Goal: Task Accomplishment & Management: Use online tool/utility

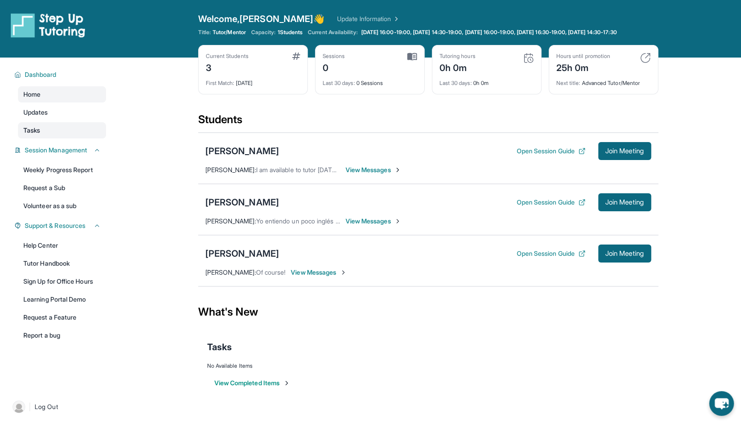
click at [60, 133] on link "Tasks" at bounding box center [62, 130] width 88 height 16
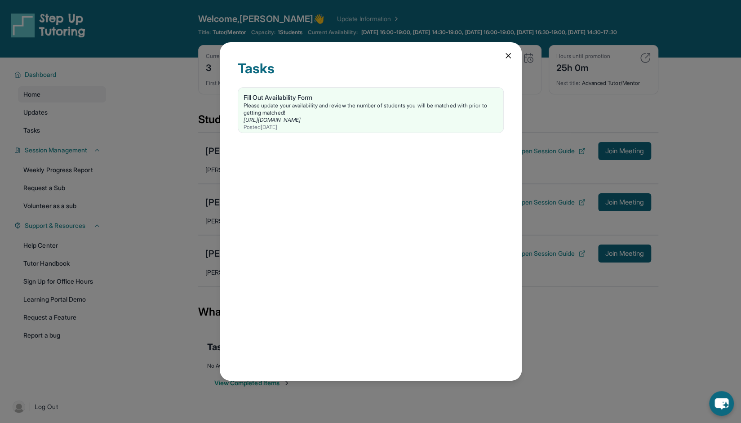
click at [504, 56] on icon at bounding box center [508, 55] width 9 height 9
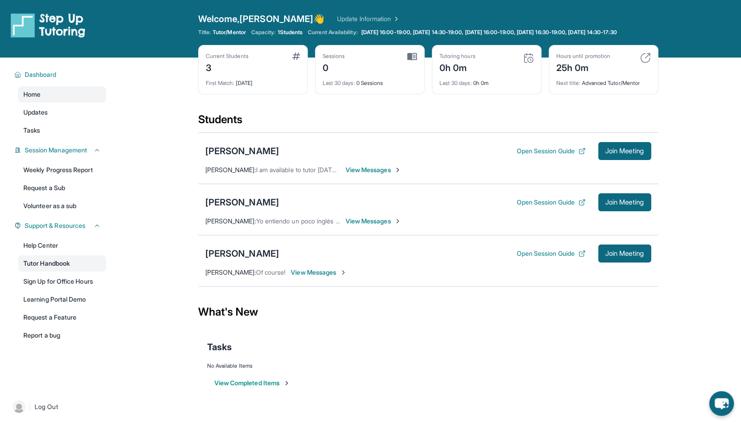
click at [85, 271] on link "Tutor Handbook" at bounding box center [62, 263] width 88 height 16
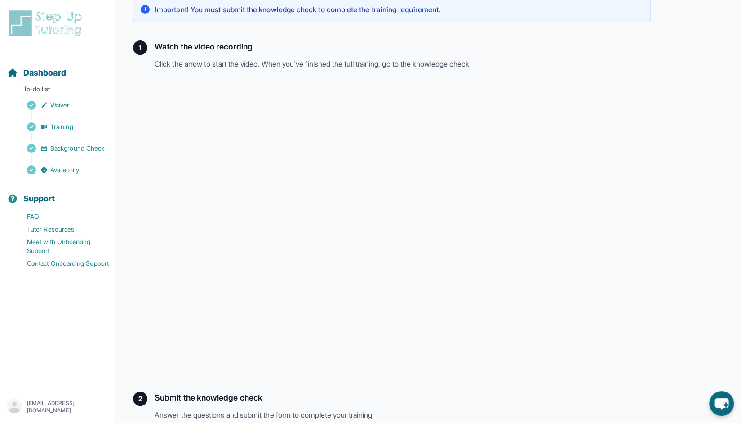
scroll to position [111, 0]
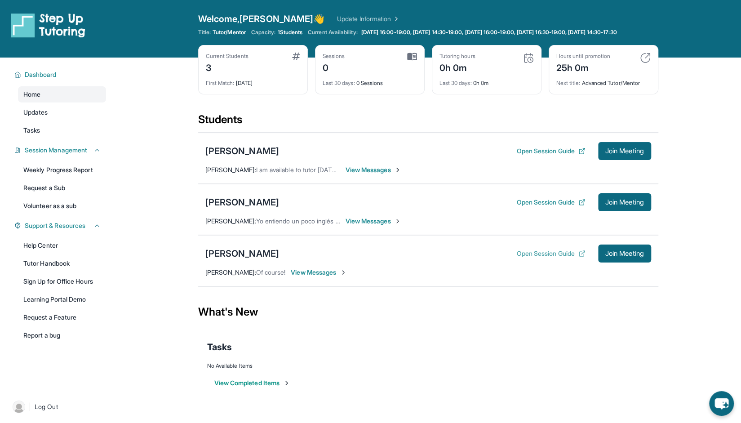
click at [536, 258] on button "Open Session Guide" at bounding box center [550, 253] width 69 height 9
click at [316, 277] on span "View Messages" at bounding box center [319, 272] width 56 height 9
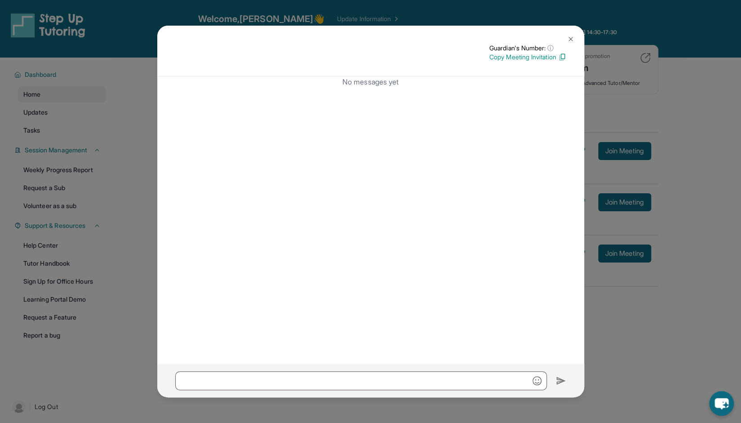
click at [571, 41] on img at bounding box center [570, 39] width 7 height 7
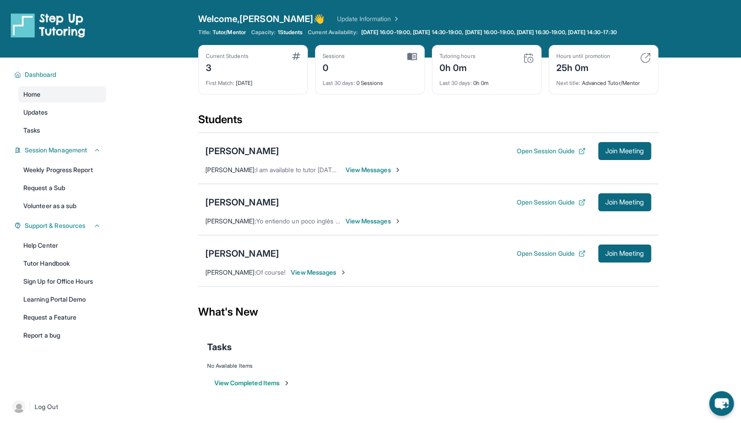
click at [362, 226] on span "View Messages" at bounding box center [374, 221] width 56 height 9
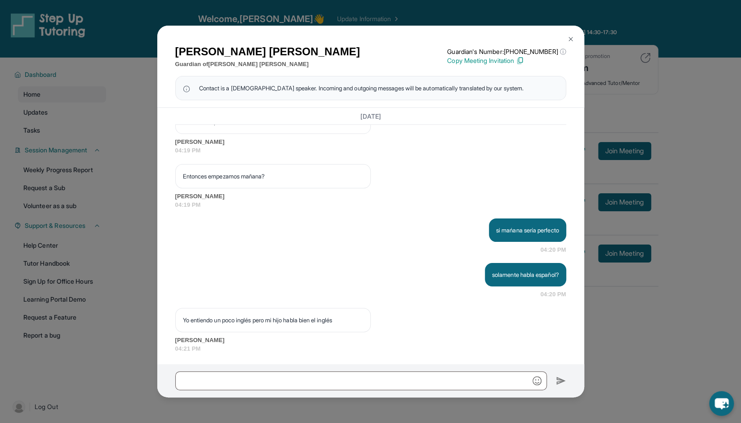
scroll to position [1166, 0]
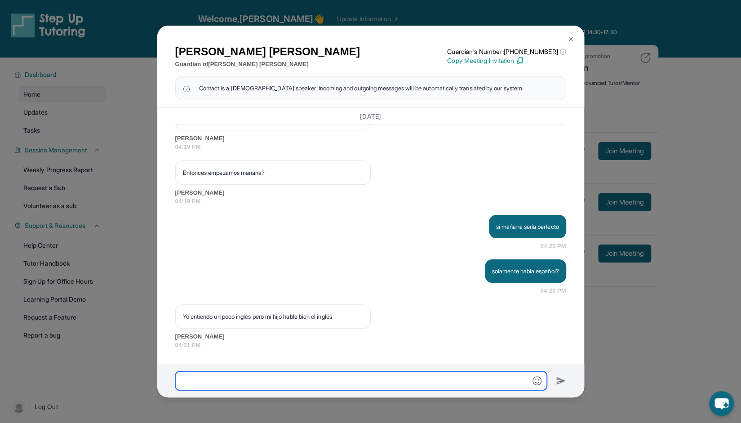
click at [314, 383] on input "text" at bounding box center [361, 380] width 372 height 19
type input "**********"
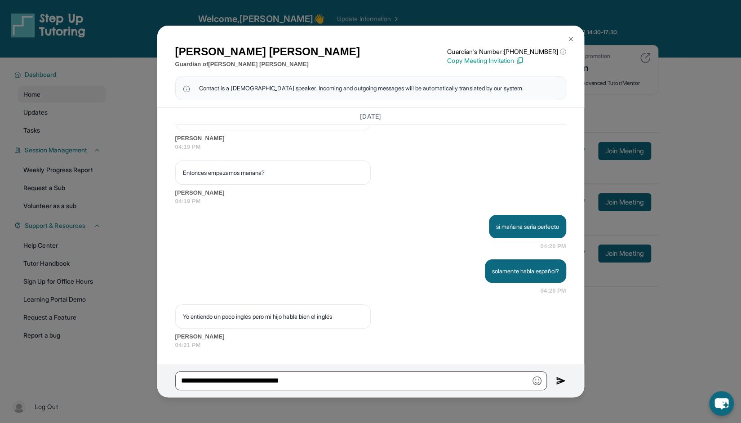
drag, startPoint x: 257, startPoint y: 382, endPoint x: 219, endPoint y: 228, distance: 158.7
click at [219, 228] on div "si mańana sería perfecto 04:20 PM" at bounding box center [370, 233] width 391 height 36
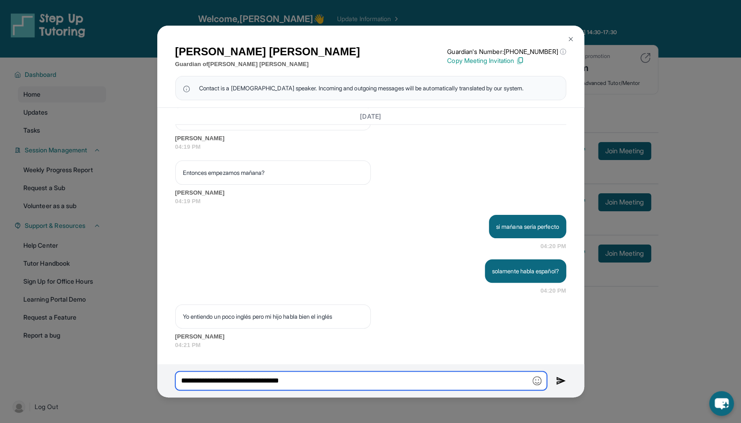
drag, startPoint x: 325, startPoint y: 379, endPoint x: 140, endPoint y: 390, distance: 185.1
click at [140, 390] on div "Susana Torres Guardian of Ethan Garcia Guardian's Number: +14027994533 ⓘ This i…" at bounding box center [370, 211] width 741 height 423
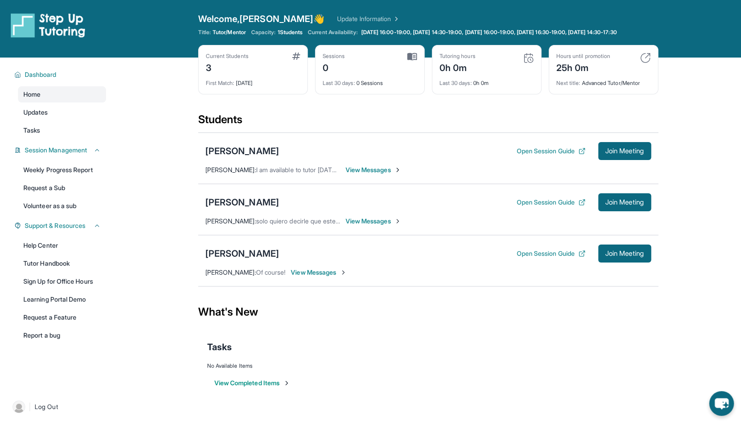
click at [378, 174] on span "View Messages" at bounding box center [374, 169] width 56 height 9
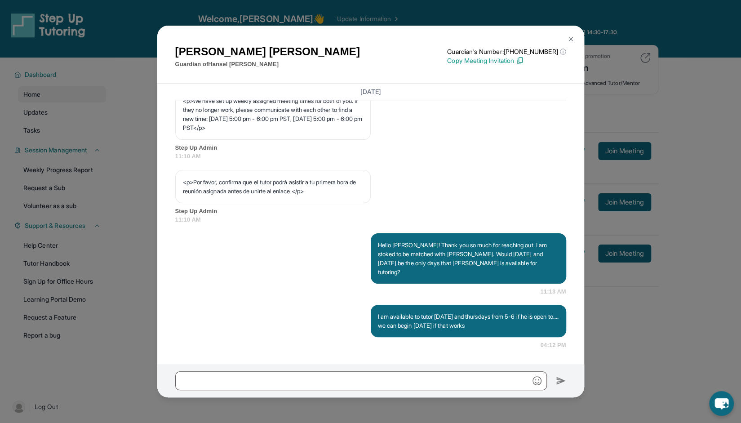
scroll to position [530, 0]
click at [566, 39] on button at bounding box center [571, 39] width 18 height 18
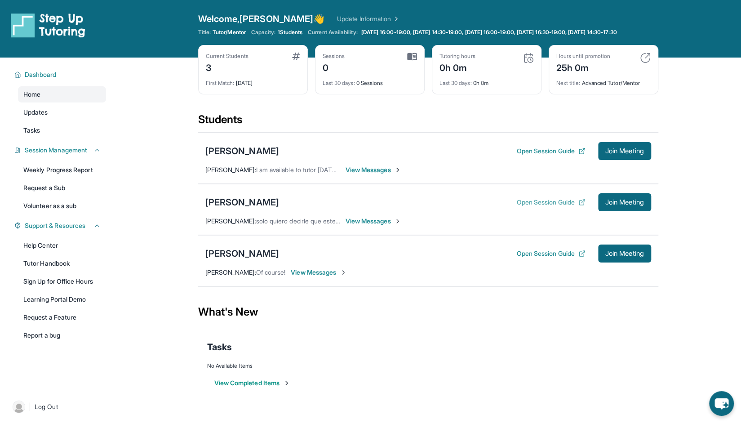
click at [540, 207] on button "Open Session Guide" at bounding box center [550, 202] width 69 height 9
click at [610, 256] on span "Join Meeting" at bounding box center [624, 253] width 39 height 5
click at [245, 254] on div "[PERSON_NAME]" at bounding box center [242, 253] width 74 height 13
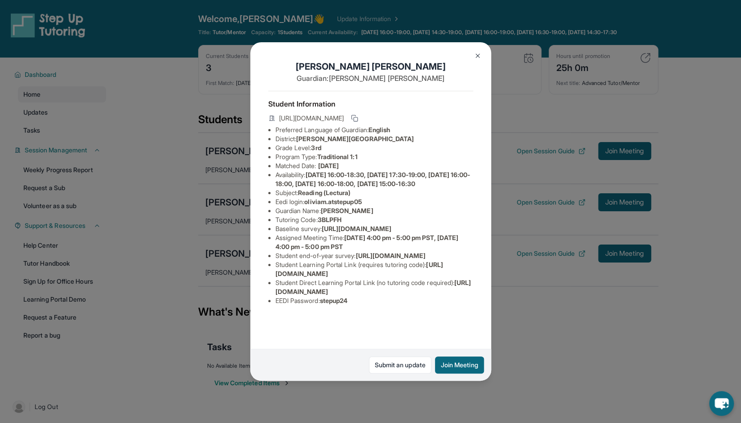
scroll to position [53, 0]
click at [477, 52] on button at bounding box center [478, 56] width 18 height 18
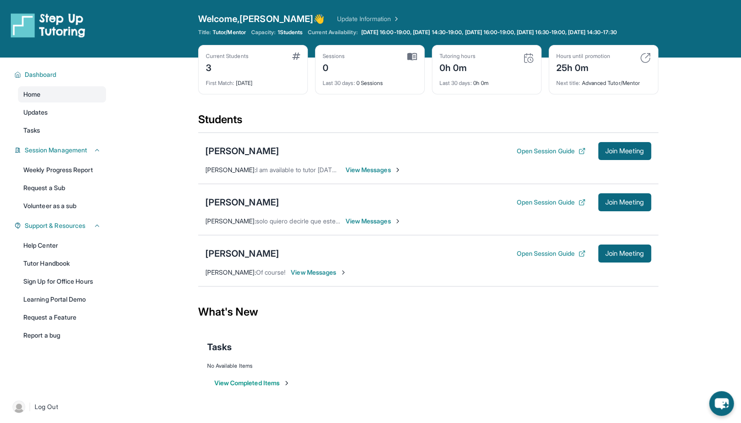
click at [329, 277] on span "View Messages" at bounding box center [319, 272] width 56 height 9
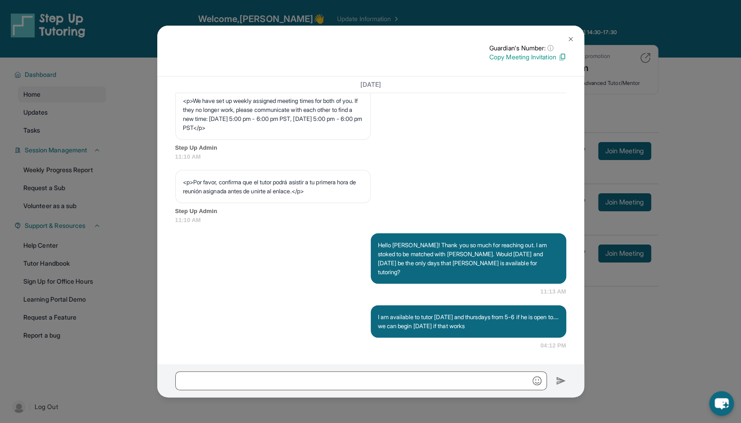
scroll to position [524, 0]
click at [565, 37] on button at bounding box center [571, 39] width 18 height 18
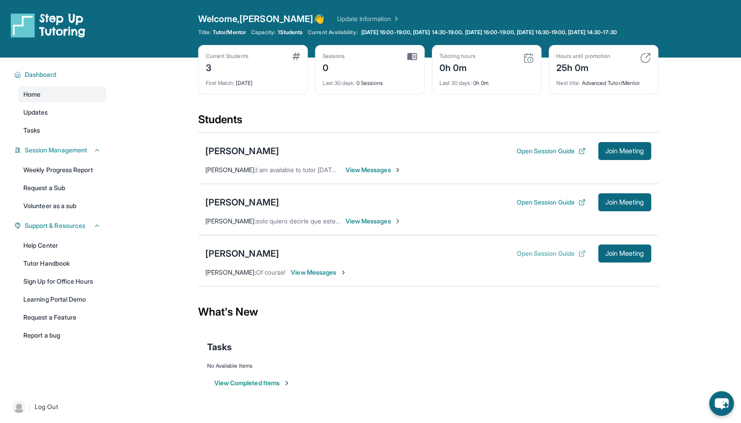
click at [548, 258] on button "Open Session Guide" at bounding box center [550, 253] width 69 height 9
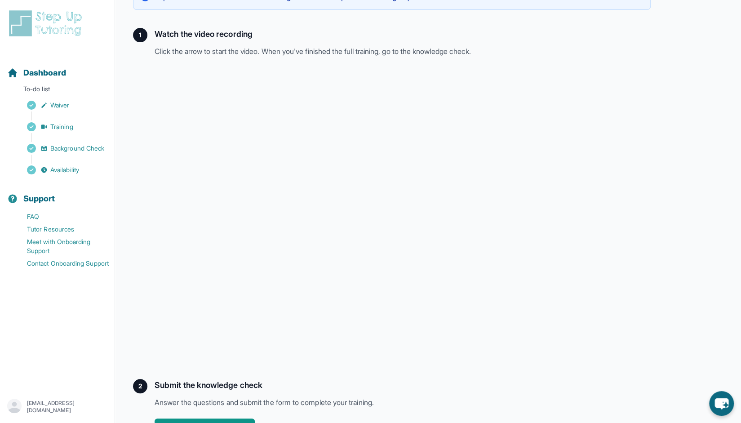
scroll to position [67, 0]
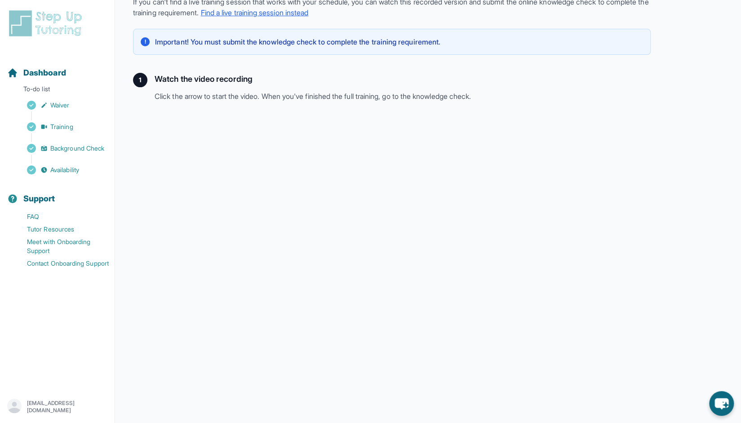
drag, startPoint x: 160, startPoint y: 123, endPoint x: 547, endPoint y: 51, distance: 394.2
click at [548, 49] on div "! Important! You must submit the knowledge check to complete the training requi…" at bounding box center [392, 42] width 518 height 26
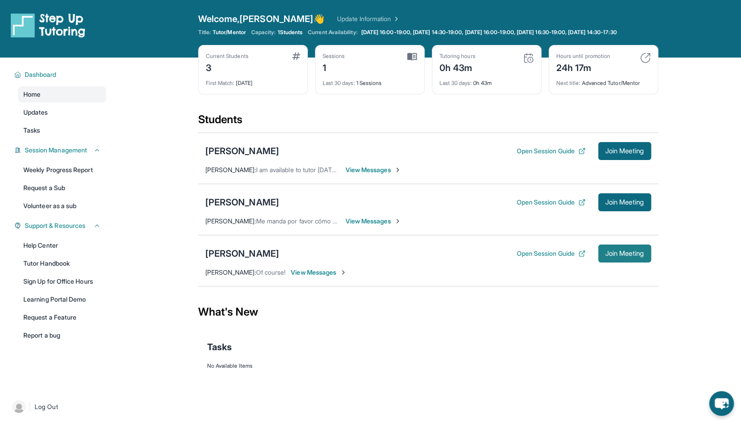
click at [623, 256] on span "Join Meeting" at bounding box center [624, 253] width 39 height 5
click at [410, 70] on div "Sessions 1" at bounding box center [370, 64] width 94 height 22
click at [409, 61] on img at bounding box center [412, 57] width 10 height 8
click at [321, 76] on div "Sessions 1 Last 30 days : 1 Sessions" at bounding box center [370, 69] width 110 height 49
click at [320, 76] on div "Sessions 1 Last 30 days : 1 Sessions" at bounding box center [370, 69] width 110 height 49
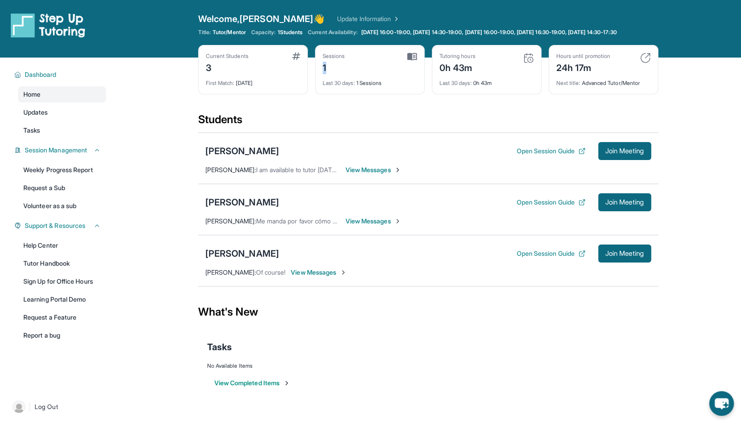
click at [323, 74] on div "1" at bounding box center [334, 67] width 22 height 14
click at [358, 71] on div "Sessions 1" at bounding box center [370, 64] width 94 height 22
click at [628, 263] on button "Join Meeting" at bounding box center [624, 254] width 53 height 18
click at [542, 258] on button "Open Session Guide" at bounding box center [550, 253] width 69 height 9
click at [532, 156] on button "Open Session Guide" at bounding box center [550, 151] width 69 height 9
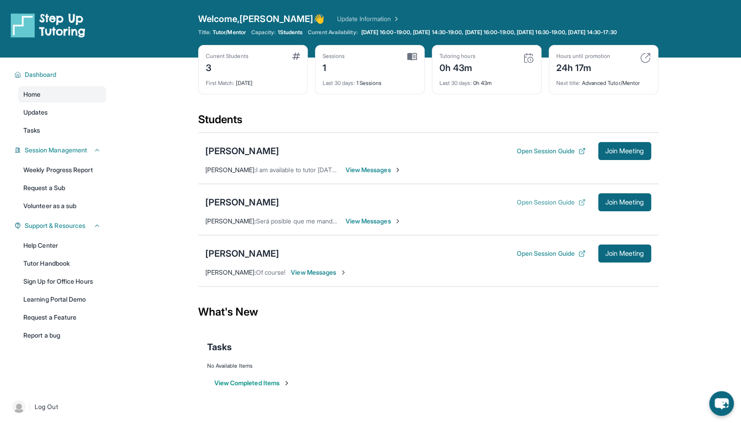
click at [569, 207] on button "Open Session Guide" at bounding box center [550, 202] width 69 height 9
click at [624, 154] on span "Join Meeting" at bounding box center [624, 150] width 39 height 5
click at [535, 258] on button "Open Session Guide" at bounding box center [550, 253] width 69 height 9
click at [549, 156] on button "Open Session Guide" at bounding box center [550, 151] width 69 height 9
click at [52, 271] on link "Tutor Handbook" at bounding box center [62, 263] width 88 height 16
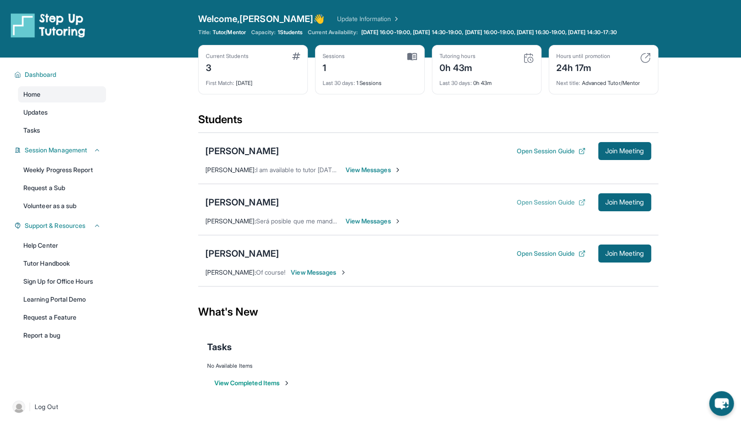
click at [526, 207] on button "Open Session Guide" at bounding box center [550, 202] width 69 height 9
click at [531, 155] on button "Open Session Guide" at bounding box center [550, 151] width 69 height 9
click at [226, 156] on div "[PERSON_NAME]" at bounding box center [242, 151] width 74 height 13
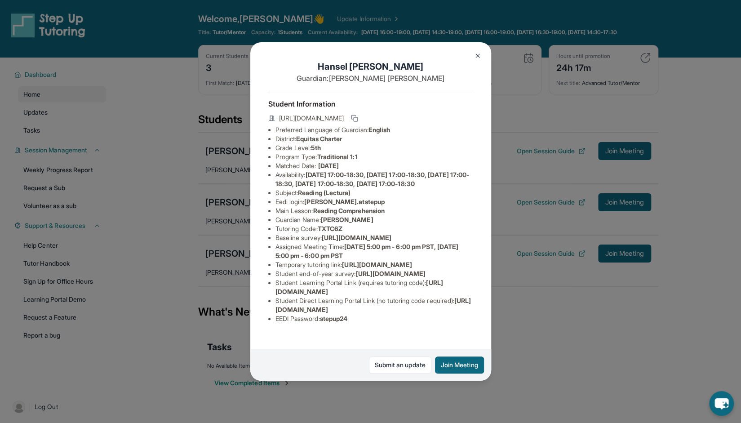
click at [215, 217] on div "[PERSON_NAME] Guardian: [PERSON_NAME] Student Information [URL][DOMAIN_NAME] Pr…" at bounding box center [370, 211] width 741 height 423
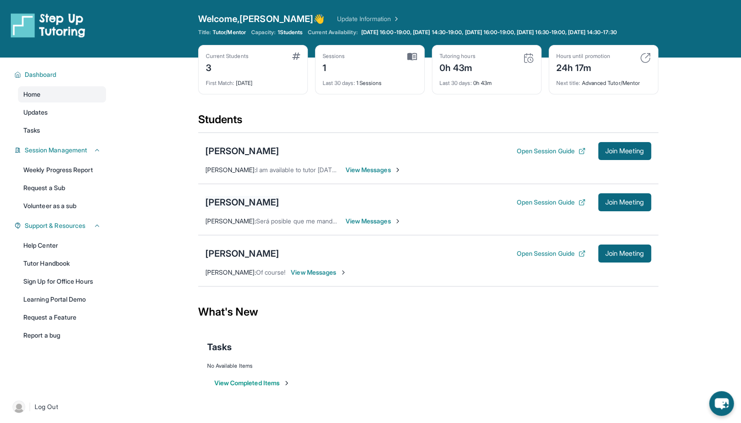
click at [222, 205] on div "[PERSON_NAME]" at bounding box center [242, 202] width 74 height 13
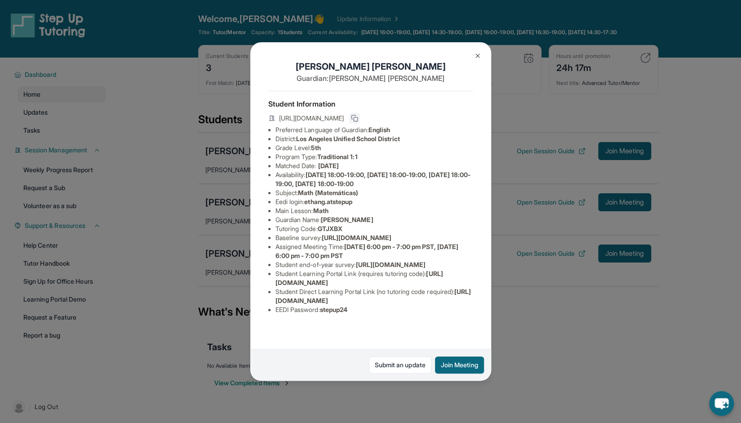
click at [358, 122] on icon at bounding box center [354, 118] width 7 height 7
click at [477, 52] on img at bounding box center [477, 55] width 7 height 7
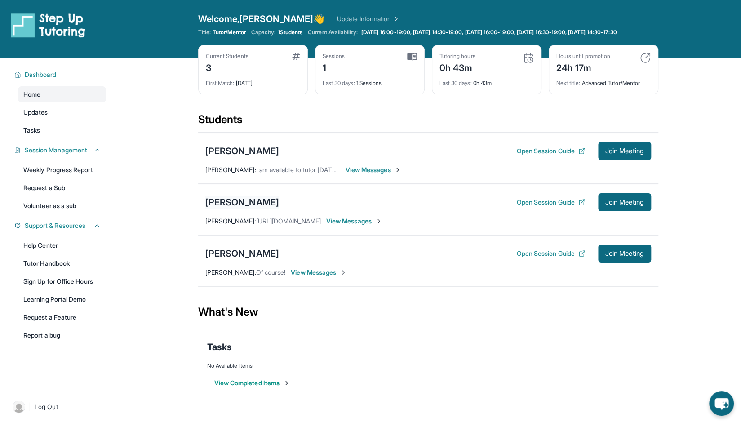
click at [246, 205] on div "[PERSON_NAME]" at bounding box center [242, 202] width 74 height 13
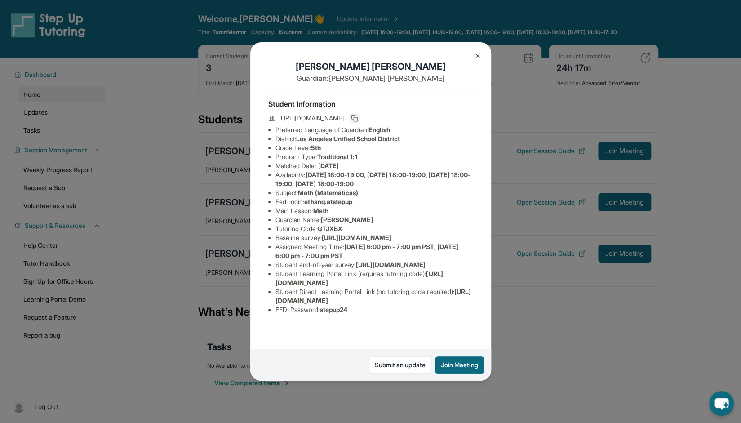
click at [360, 121] on button at bounding box center [354, 118] width 11 height 11
click at [478, 55] on img at bounding box center [477, 55] width 7 height 7
